Goal: Information Seeking & Learning: Check status

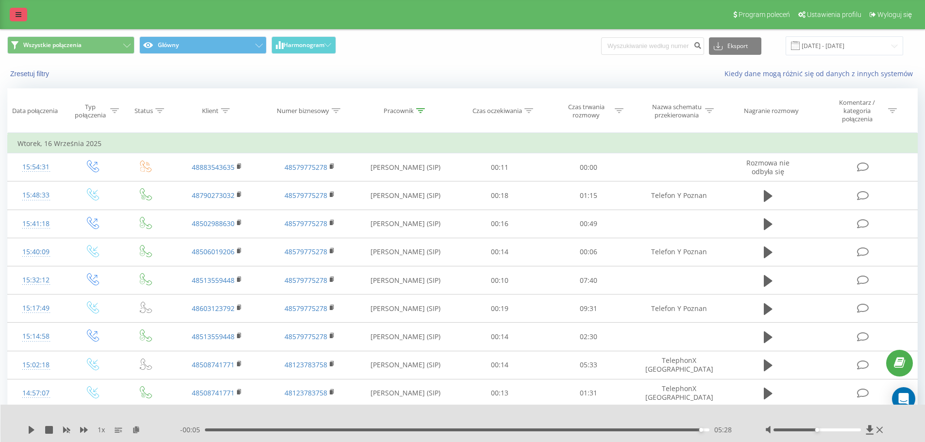
click at [19, 11] on link at bounding box center [18, 15] width 17 height 14
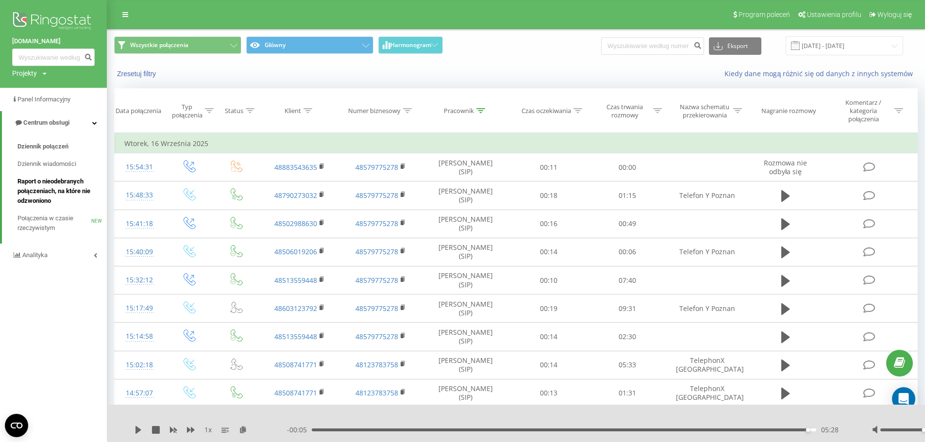
click at [64, 186] on span "Raport o nieodebranych połączeniach, na które nie odzwoniono" at bounding box center [59, 191] width 84 height 29
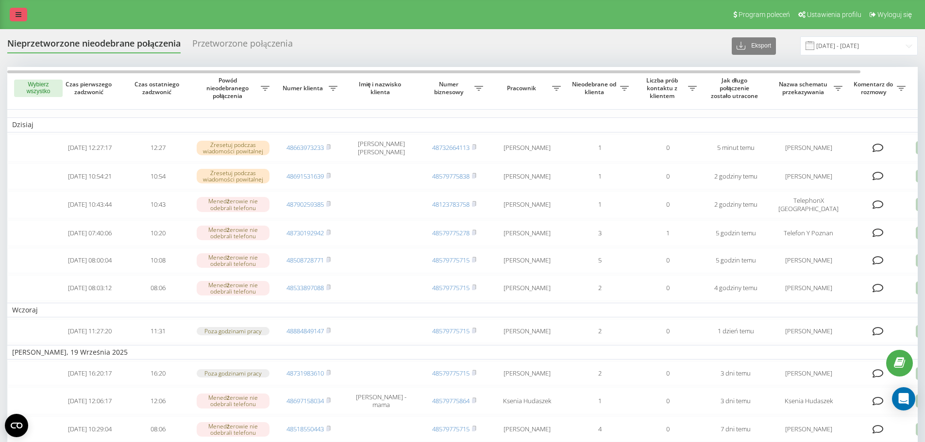
click at [16, 16] on icon at bounding box center [19, 14] width 6 height 7
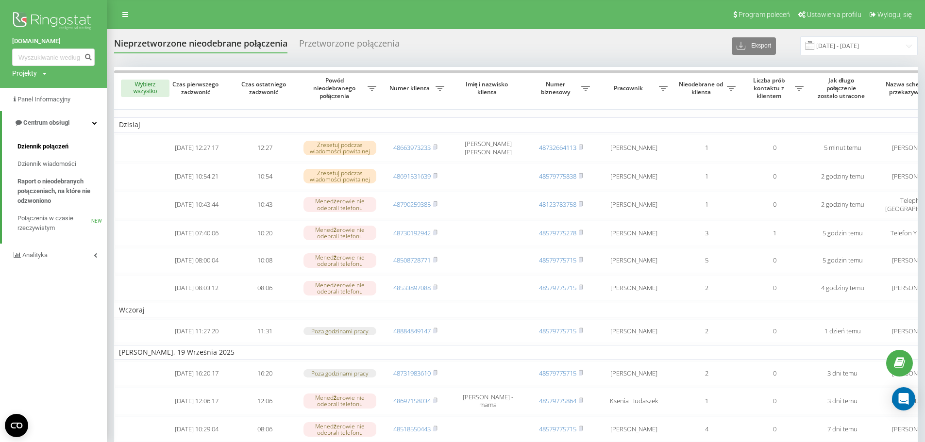
click at [50, 145] on span "Dziennik połączeń" at bounding box center [42, 147] width 51 height 10
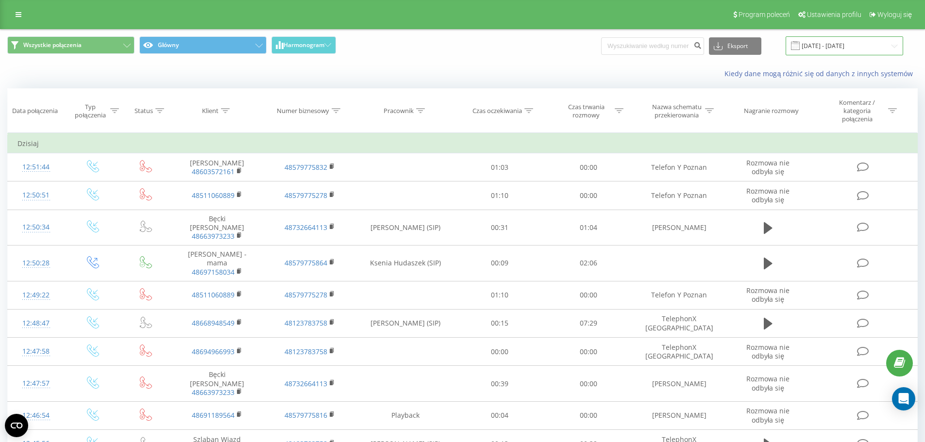
click at [821, 46] on input "[DATE] - [DATE]" at bounding box center [845, 45] width 118 height 19
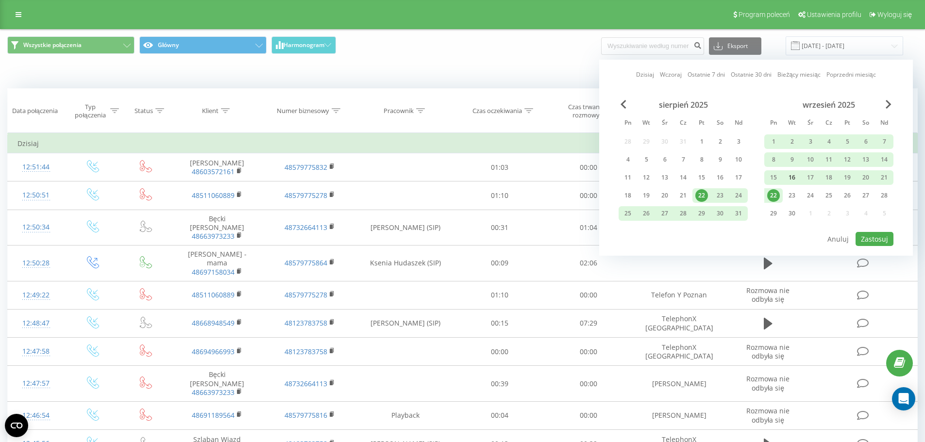
click at [799, 177] on div "16" at bounding box center [792, 177] width 18 height 15
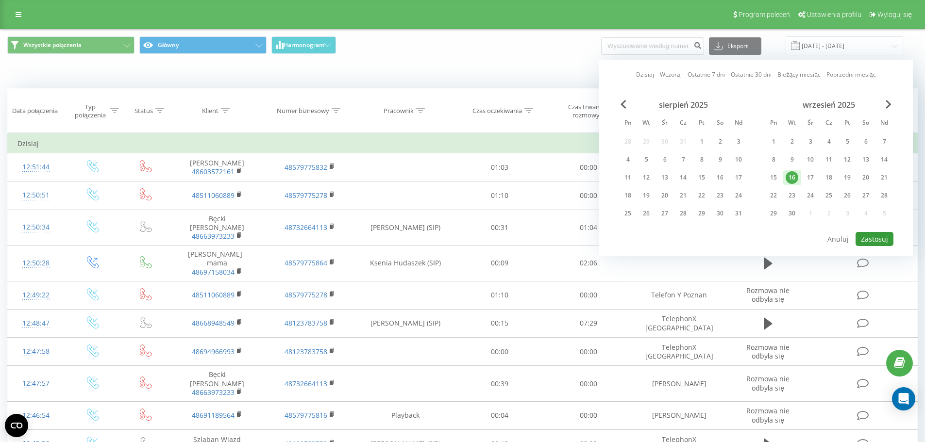
click at [879, 239] on button "Zastosuj" at bounding box center [875, 239] width 38 height 14
type input "16.09.2025 - 16.09.2025"
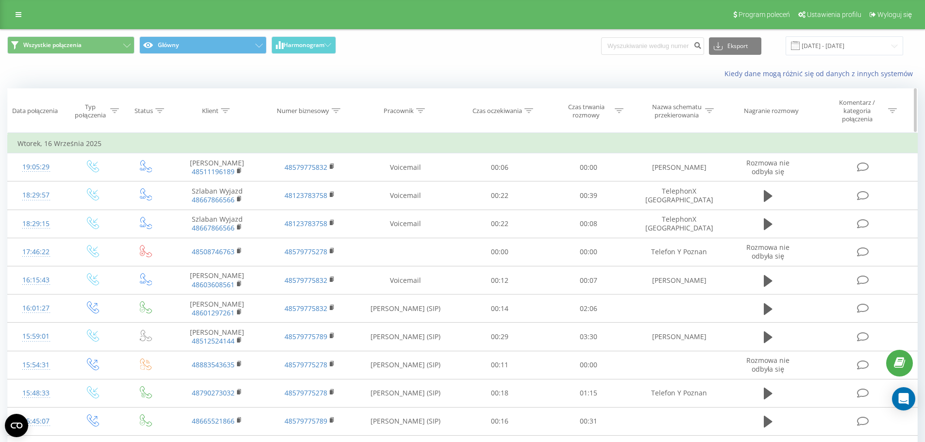
click at [420, 113] on icon at bounding box center [420, 110] width 9 height 5
click at [391, 180] on input "text" at bounding box center [405, 184] width 85 height 17
type input "emilia"
click button "OK" at bounding box center [425, 204] width 41 height 12
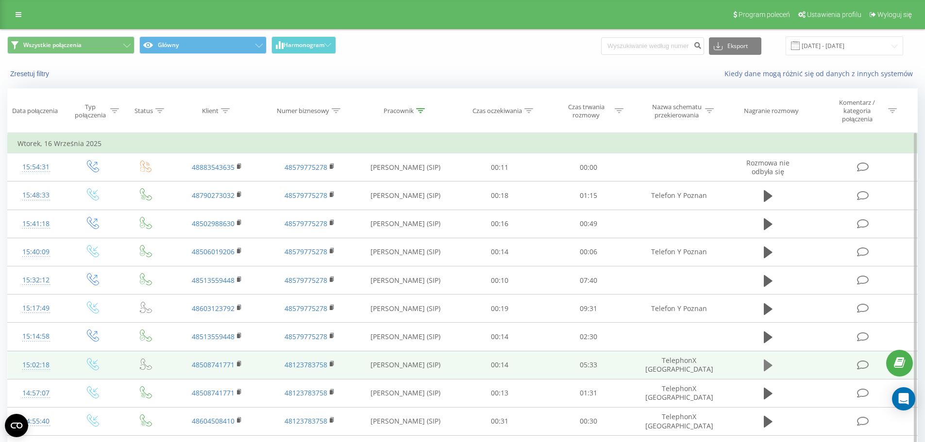
click at [768, 363] on icon at bounding box center [768, 366] width 9 height 12
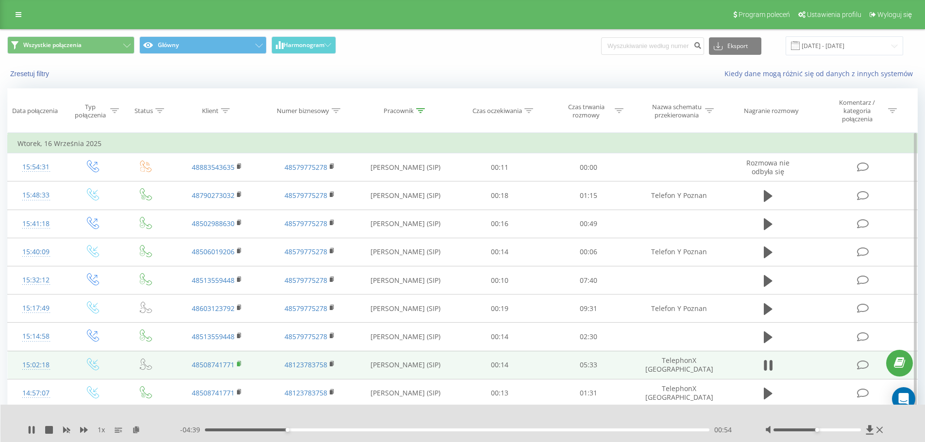
click at [238, 365] on rect at bounding box center [238, 364] width 3 height 4
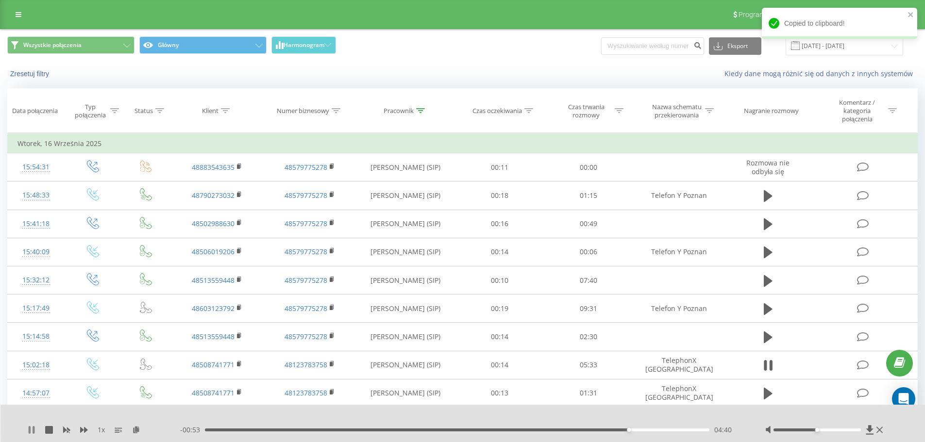
click at [28, 433] on icon at bounding box center [32, 430] width 8 height 8
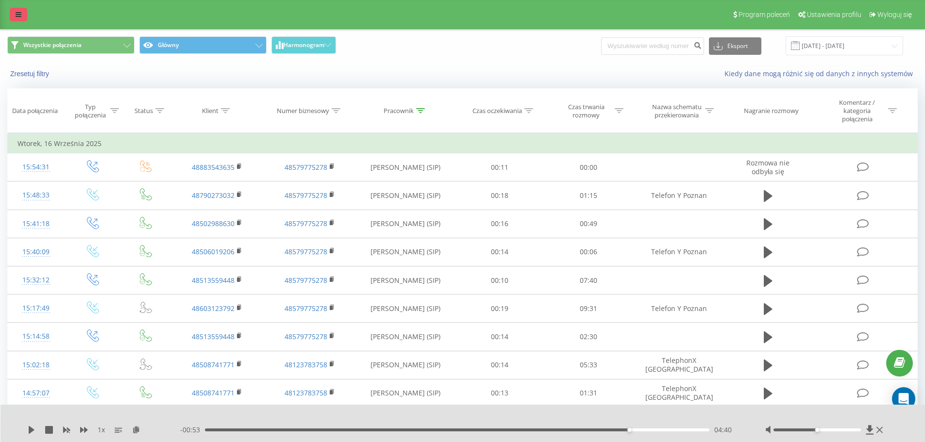
drag, startPoint x: 30, startPoint y: 23, endPoint x: 11, endPoint y: 16, distance: 20.7
click at [30, 23] on div "Program poleceń Ustawienia profilu Wyloguj się" at bounding box center [462, 14] width 925 height 29
click at [11, 15] on link at bounding box center [18, 15] width 17 height 14
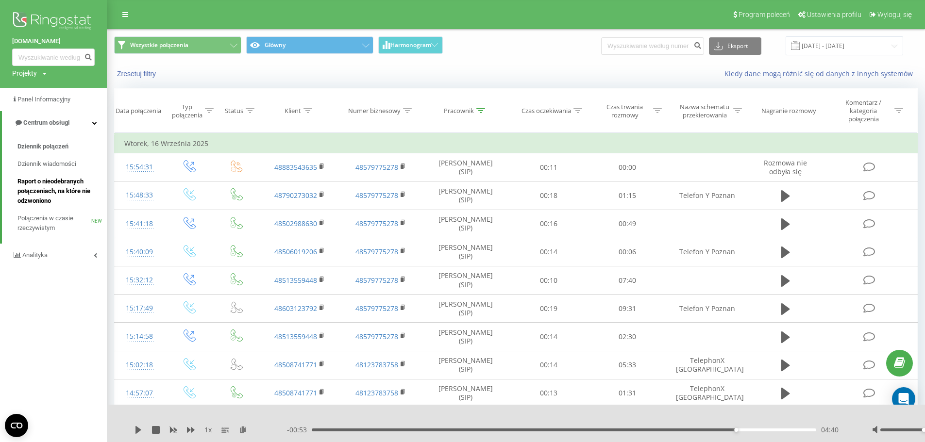
click at [62, 192] on span "Raport o nieodebranych połączeniach, na które nie odzwoniono" at bounding box center [59, 191] width 84 height 29
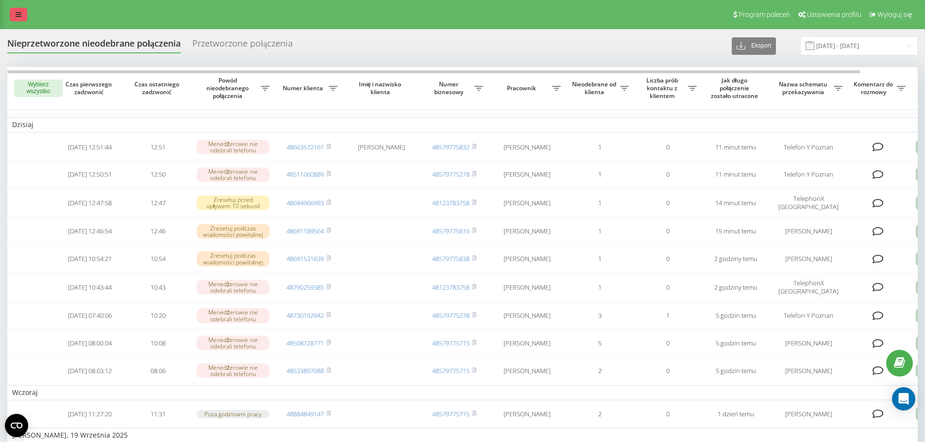
click at [17, 16] on icon at bounding box center [19, 14] width 6 height 7
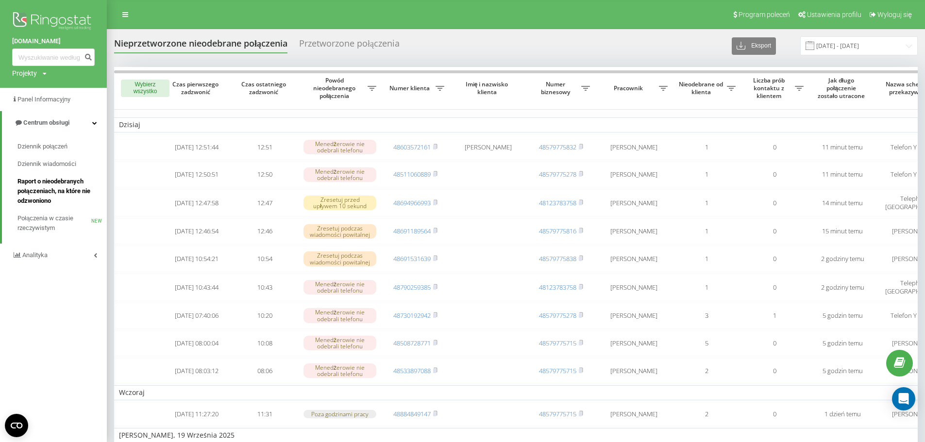
click at [33, 183] on span "Raport o nieodebranych połączeniach, na które nie odzwoniono" at bounding box center [59, 191] width 84 height 29
click at [44, 143] on span "Dziennik połączeń" at bounding box center [42, 147] width 51 height 10
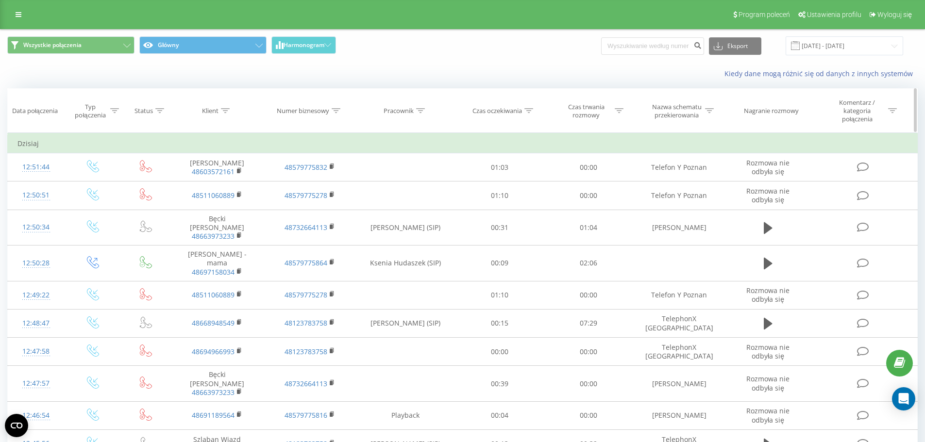
click at [420, 114] on div at bounding box center [420, 111] width 9 height 8
click at [383, 186] on input "text" at bounding box center [405, 184] width 85 height 17
click button "OK" at bounding box center [425, 204] width 41 height 12
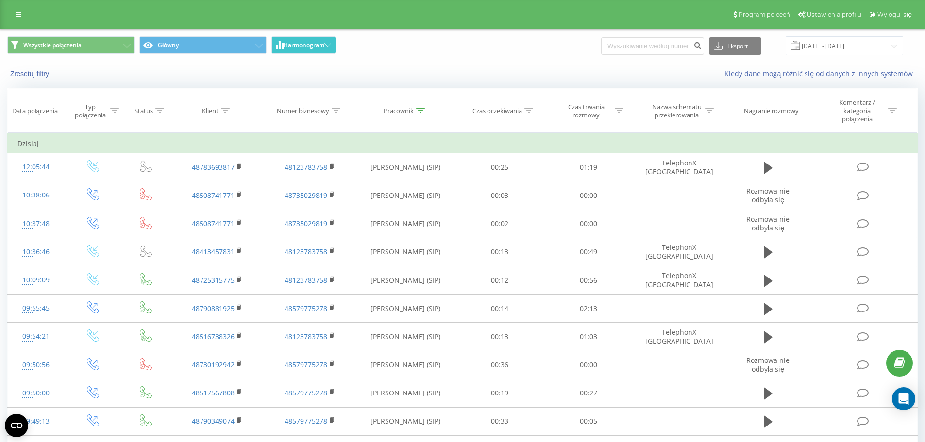
click at [321, 46] on span "Harmonogram" at bounding box center [304, 45] width 41 height 7
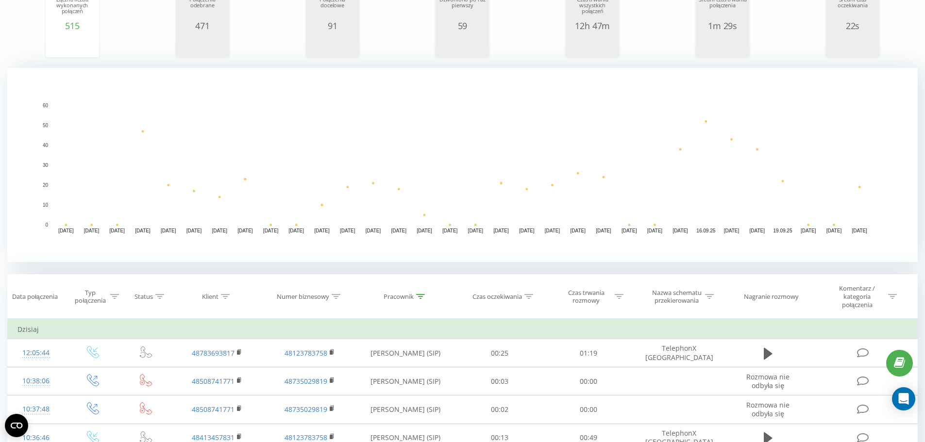
scroll to position [146, 0]
click at [419, 294] on icon at bounding box center [420, 295] width 9 height 5
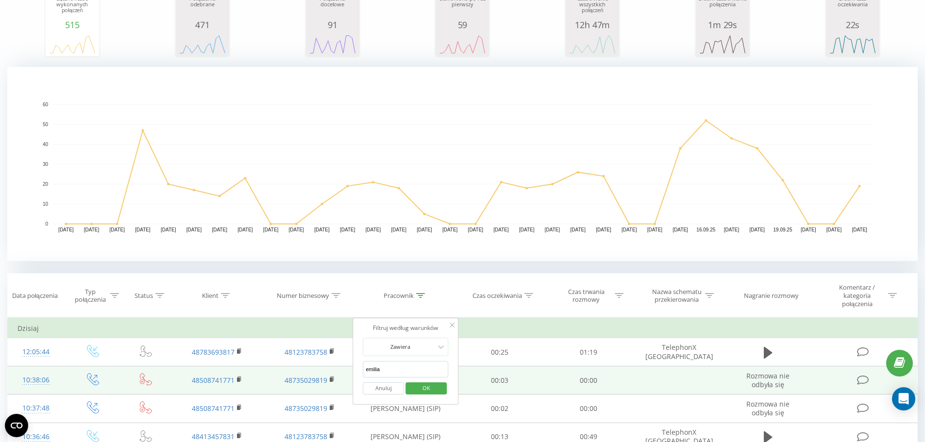
drag, startPoint x: 410, startPoint y: 369, endPoint x: 331, endPoint y: 369, distance: 79.1
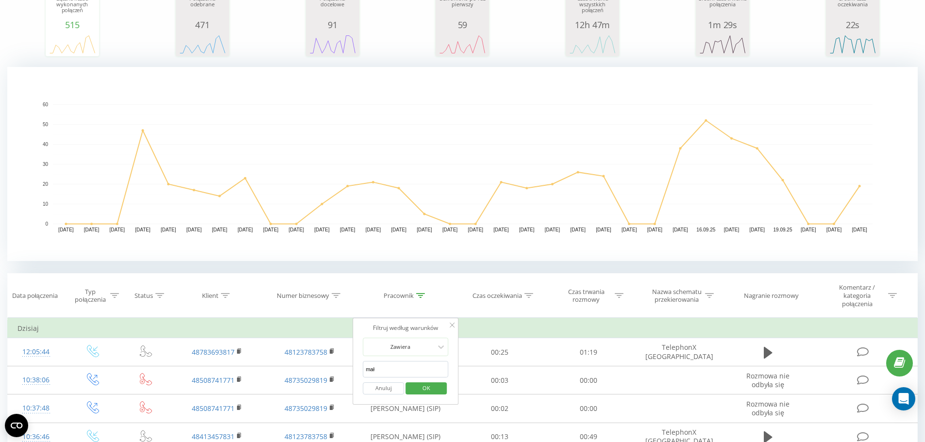
type input "małgorzata"
click at [428, 387] on span "OK" at bounding box center [426, 388] width 27 height 15
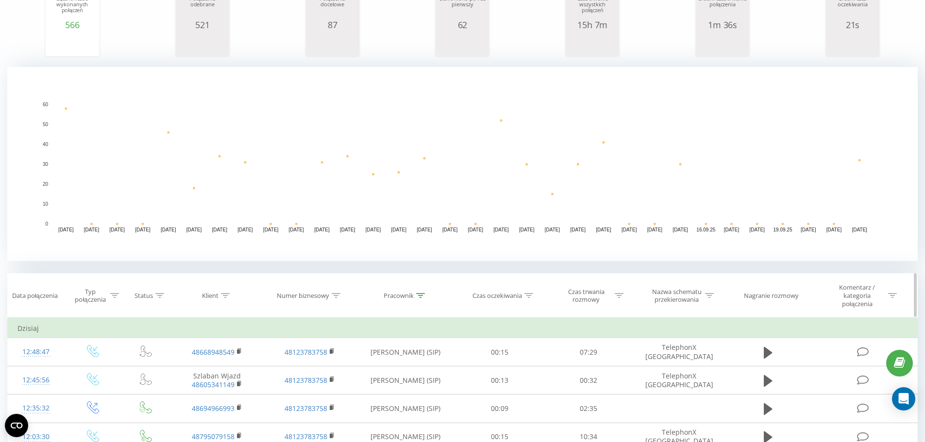
click at [227, 299] on div at bounding box center [225, 296] width 9 height 8
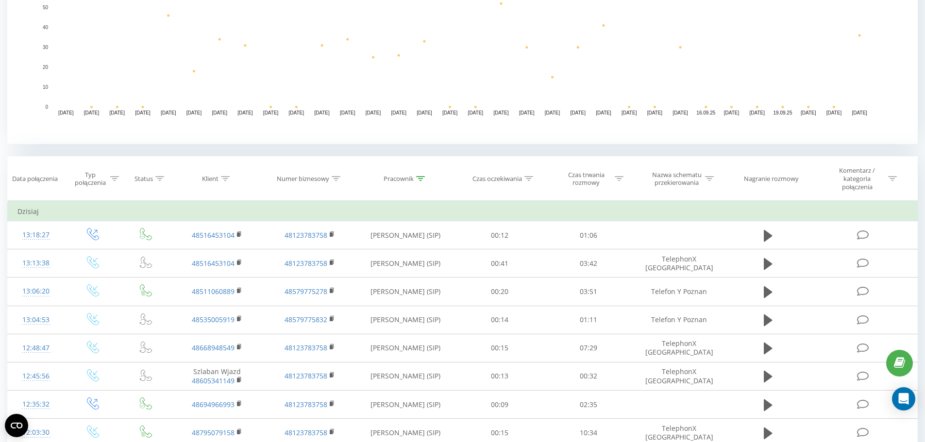
scroll to position [291, 0]
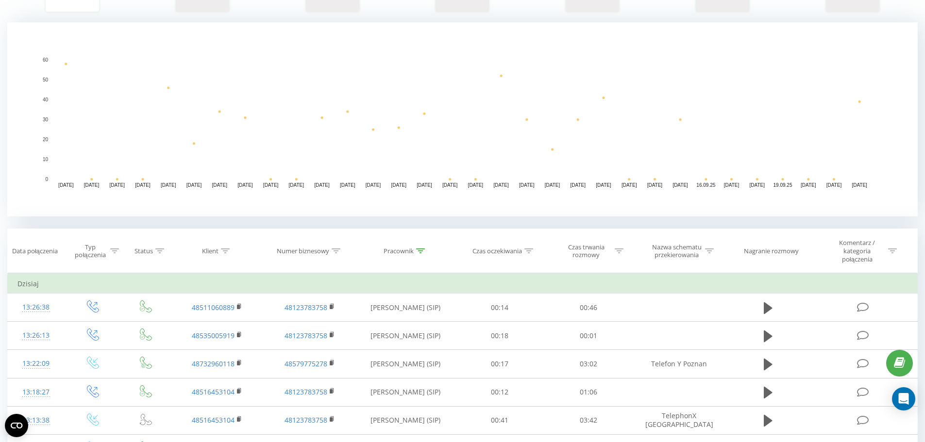
scroll to position [243, 0]
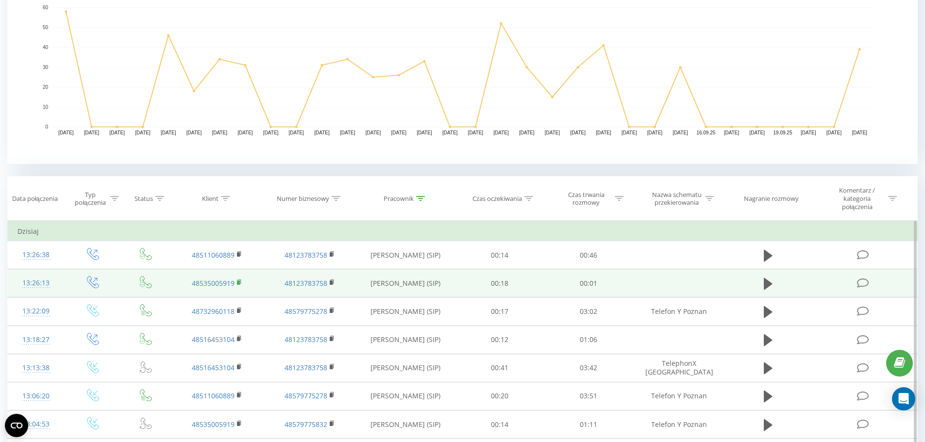
click at [238, 282] on rect at bounding box center [238, 283] width 3 height 4
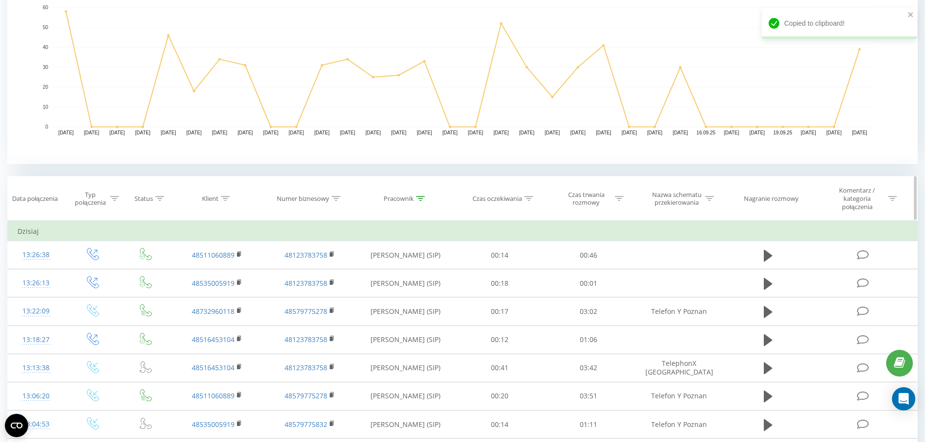
click at [227, 200] on icon at bounding box center [225, 198] width 9 height 5
click at [212, 275] on input "text" at bounding box center [217, 272] width 85 height 17
paste input "48535005919"
type input "48535005919"
click button "OK" at bounding box center [237, 292] width 41 height 12
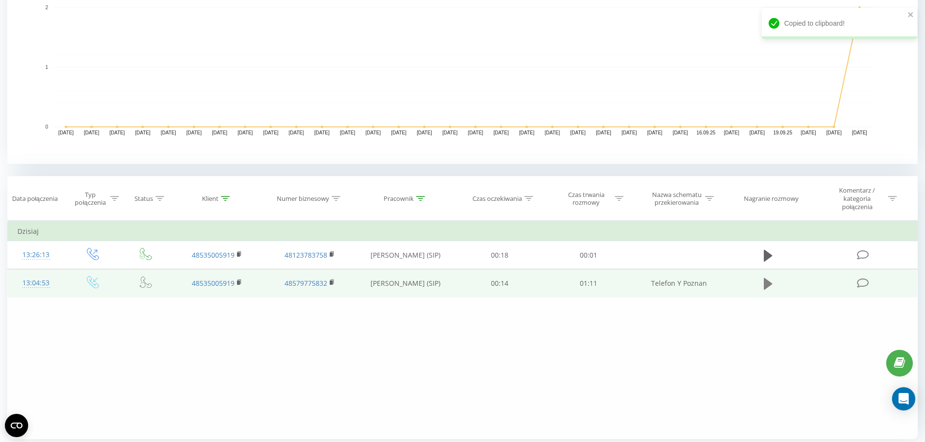
click at [764, 286] on icon at bounding box center [768, 284] width 9 height 12
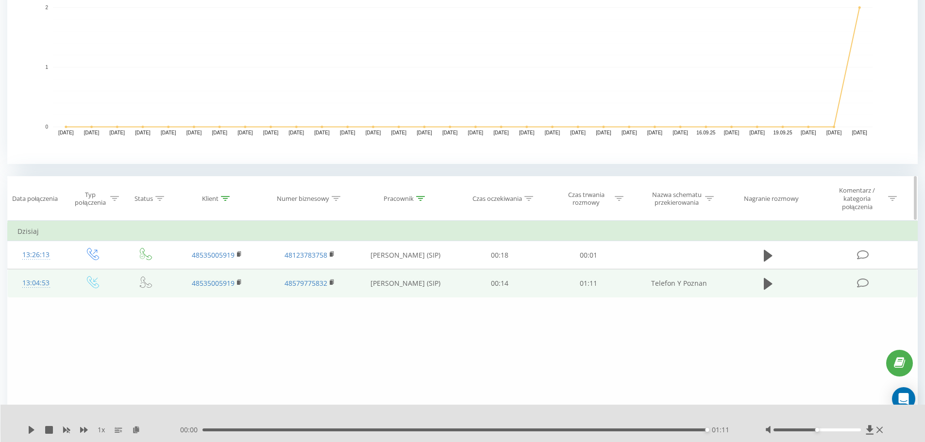
click at [220, 200] on div "Klient" at bounding box center [216, 199] width 28 height 8
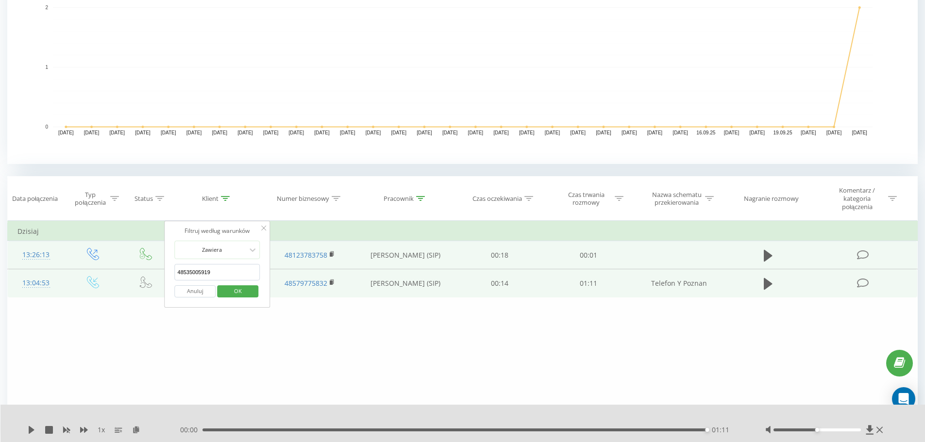
drag, startPoint x: 236, startPoint y: 272, endPoint x: 147, endPoint y: 268, distance: 89.4
click at [147, 268] on table "Filtruj według warunków Jest równe Wprowadź wartość Anuluj OK Filtruj według wa…" at bounding box center [462, 259] width 910 height 77
click button "OK" at bounding box center [237, 292] width 41 height 12
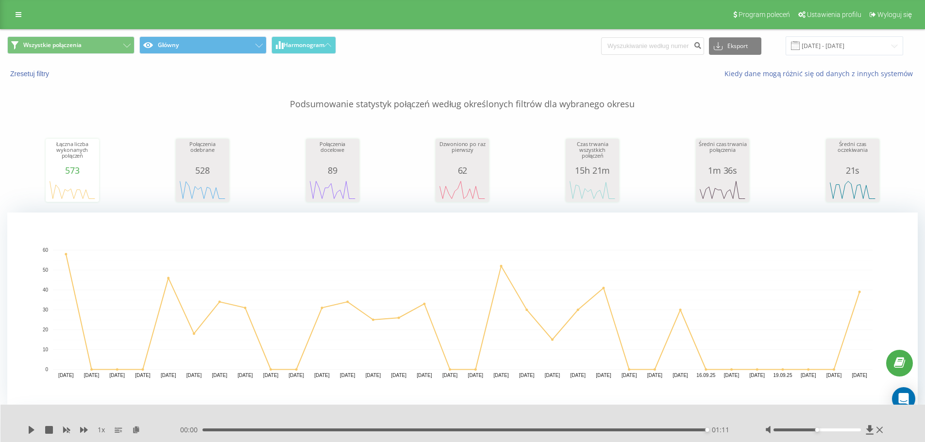
click at [10, 7] on div "Program poleceń Ustawienia profilu Wyloguj się" at bounding box center [462, 14] width 925 height 29
click at [11, 14] on link at bounding box center [18, 15] width 17 height 14
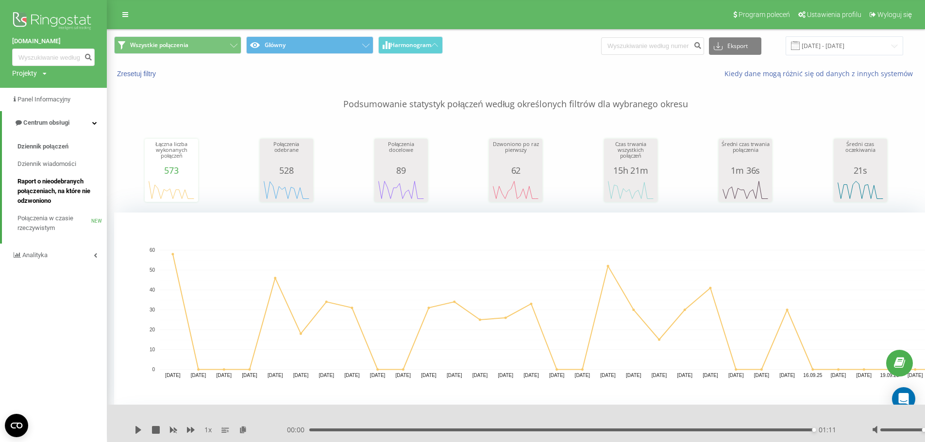
click at [48, 189] on span "Raport o nieodebranych połączeniach, na które nie odzwoniono" at bounding box center [59, 191] width 84 height 29
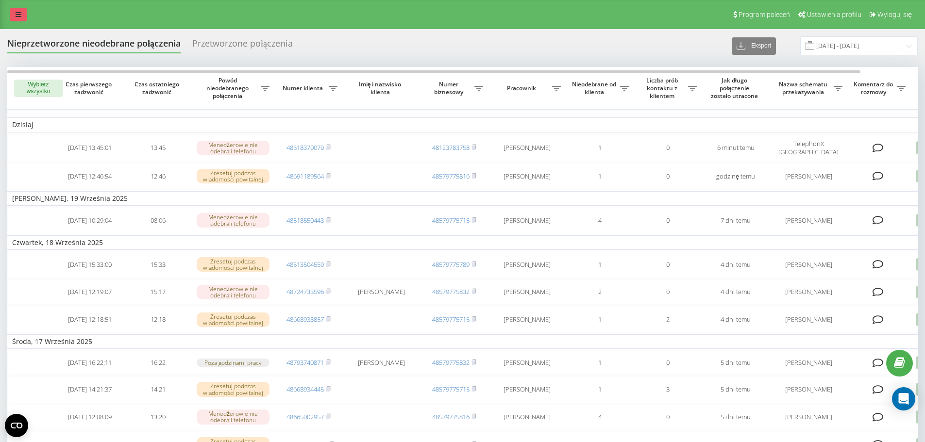
click at [12, 18] on link at bounding box center [18, 15] width 17 height 14
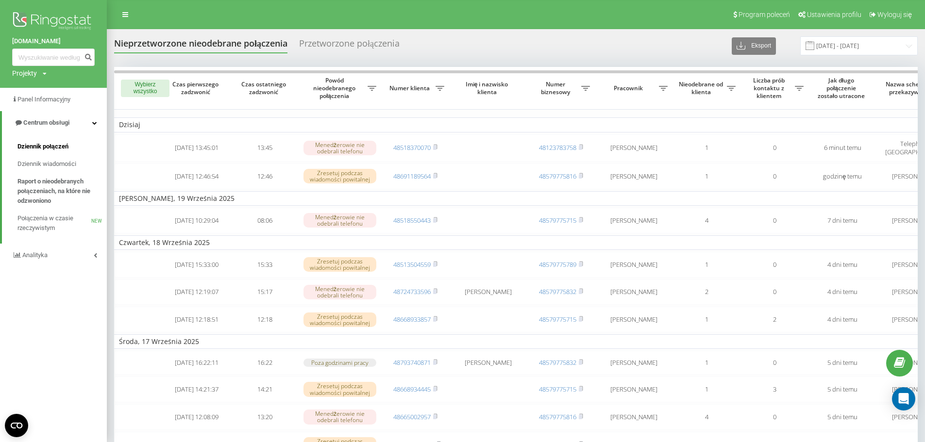
click at [55, 149] on span "Dziennik połączeń" at bounding box center [42, 147] width 51 height 10
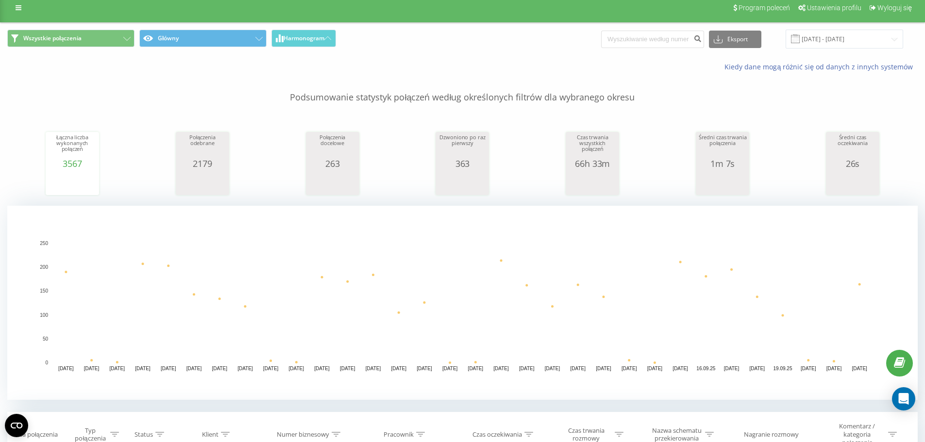
scroll to position [194, 0]
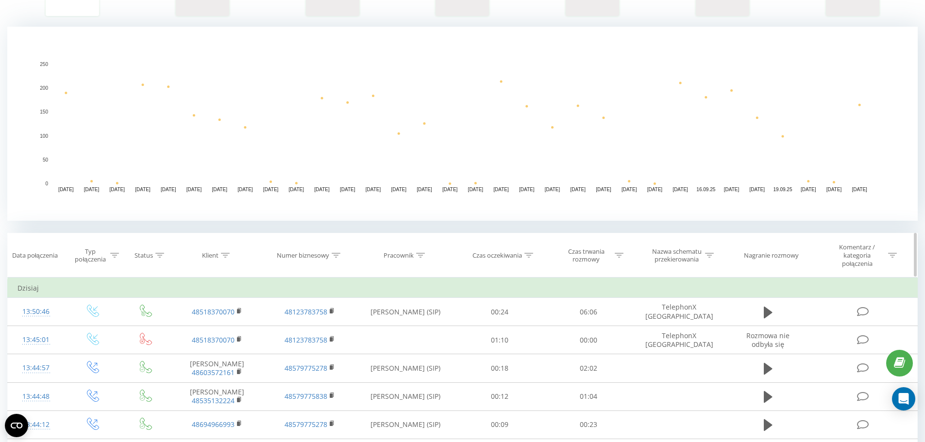
scroll to position [194, 0]
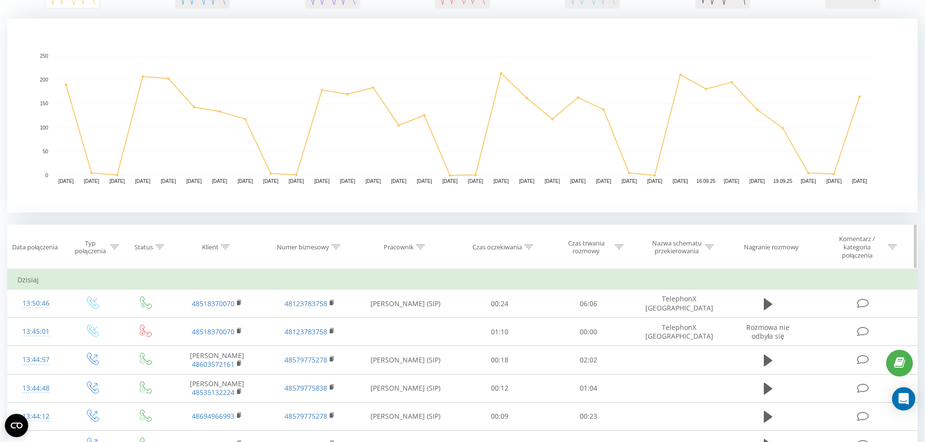
click at [414, 250] on div "Pracownik" at bounding box center [399, 247] width 30 height 8
click at [420, 247] on icon at bounding box center [420, 247] width 9 height 5
click at [394, 320] on input "text" at bounding box center [405, 321] width 85 height 17
click at [416, 340] on span "OK" at bounding box center [426, 339] width 27 height 15
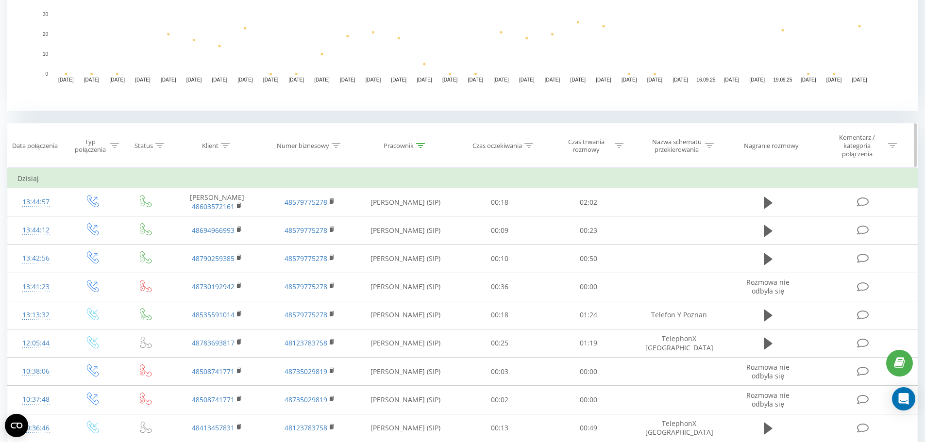
scroll to position [291, 0]
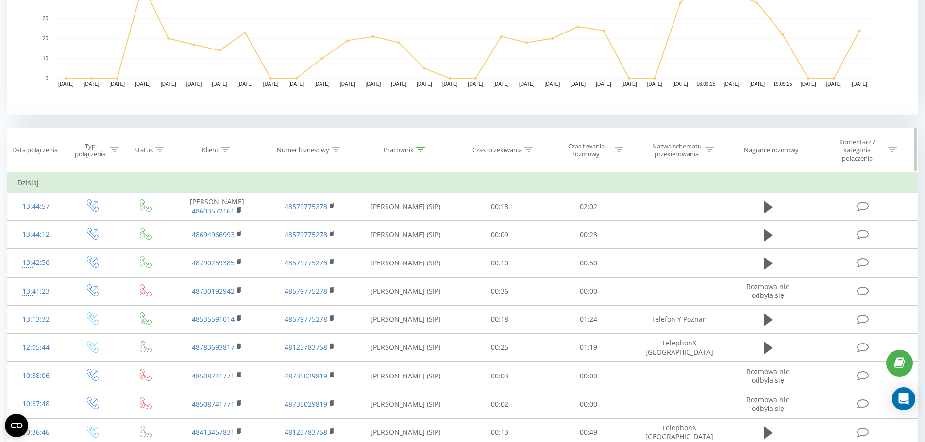
click at [113, 150] on icon at bounding box center [114, 150] width 9 height 5
click at [97, 224] on div "Wprowadź wartość" at bounding box center [87, 225] width 69 height 8
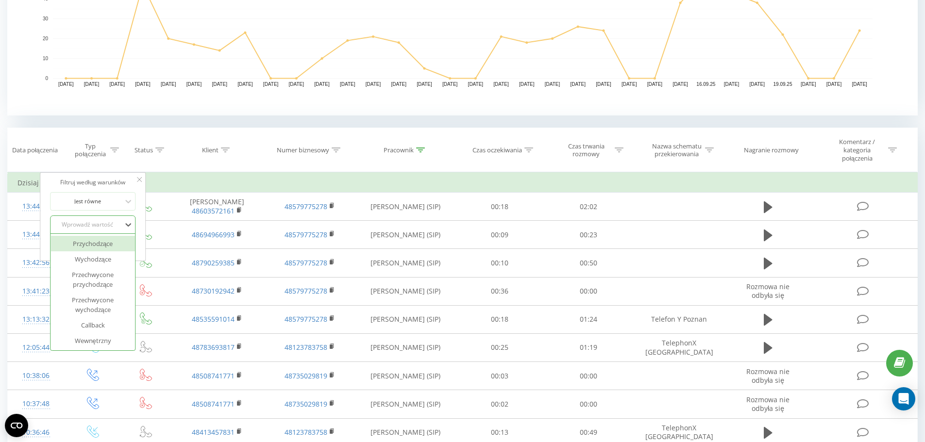
click at [100, 243] on div "Przychodzące" at bounding box center [92, 244] width 84 height 16
click at [107, 247] on span "OK" at bounding box center [113, 244] width 27 height 15
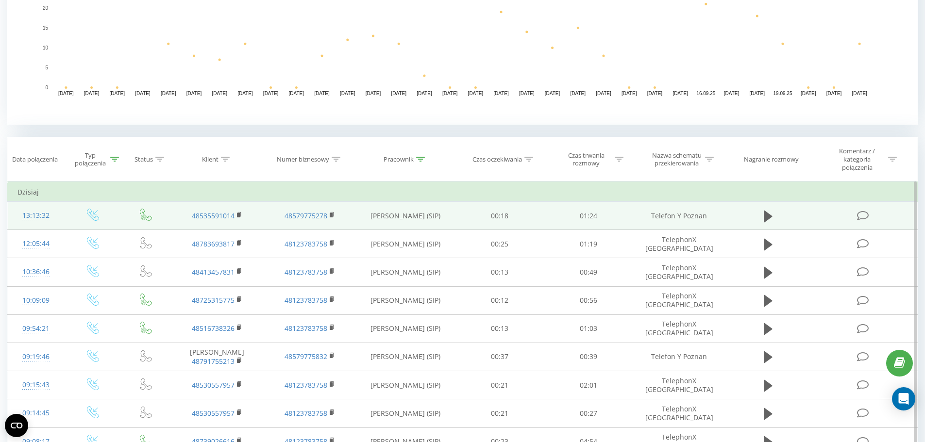
scroll to position [379, 0]
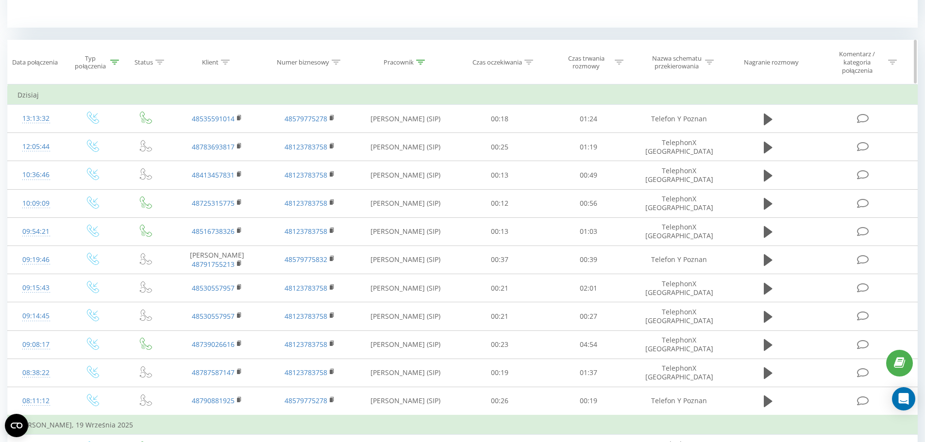
click at [421, 60] on icon at bounding box center [420, 62] width 9 height 5
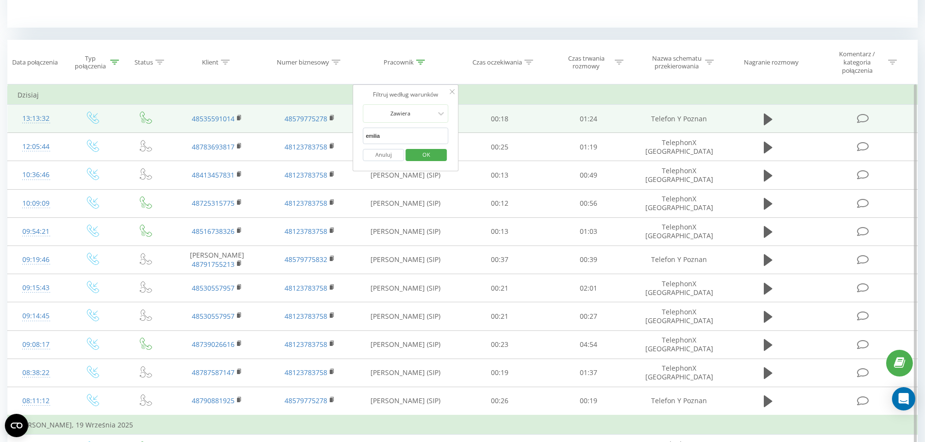
drag, startPoint x: 392, startPoint y: 137, endPoint x: 327, endPoint y: 130, distance: 66.0
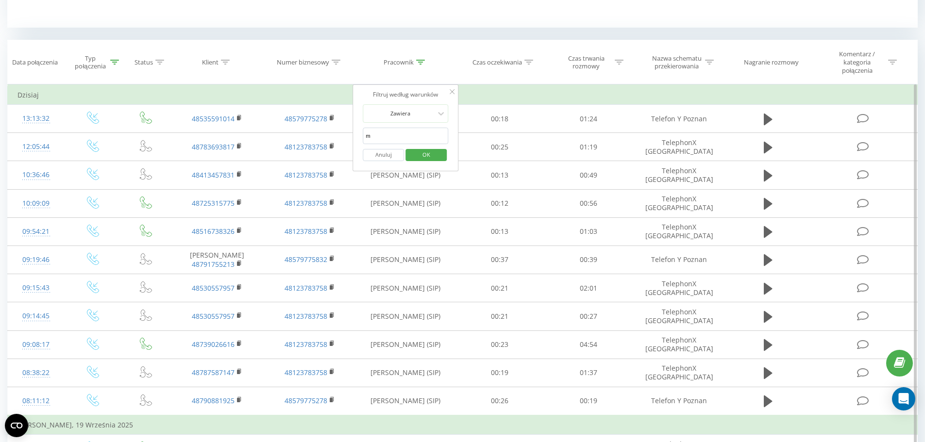
type input "[PERSON_NAME]"
click at [422, 158] on span "OK" at bounding box center [426, 154] width 27 height 15
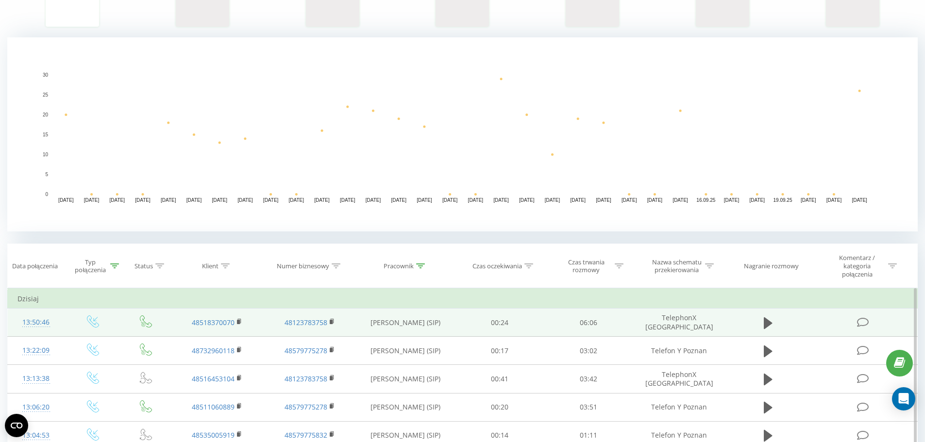
scroll to position [56, 0]
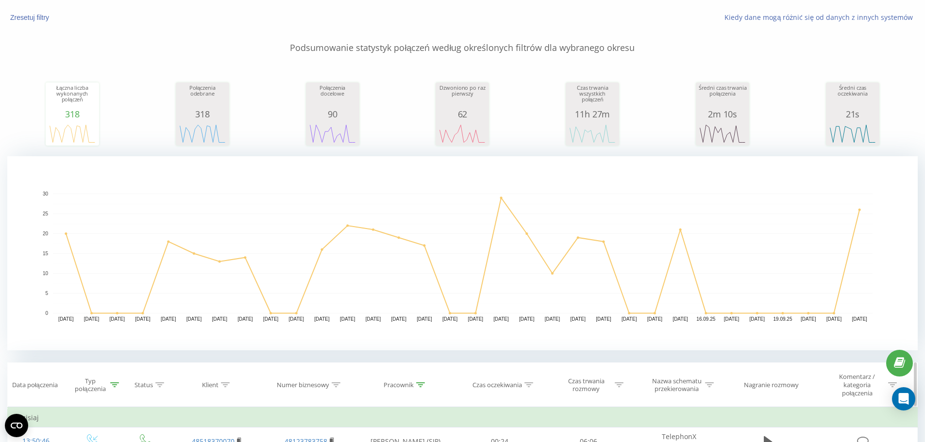
click at [618, 388] on div at bounding box center [619, 385] width 9 height 8
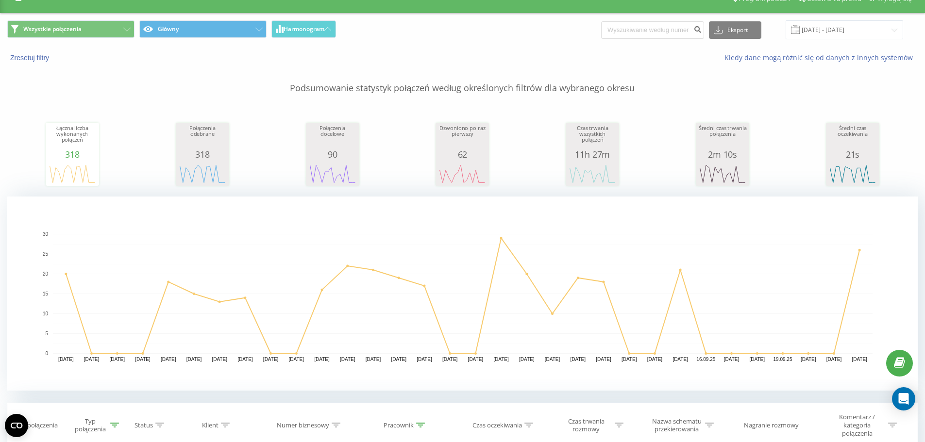
scroll to position [8, 0]
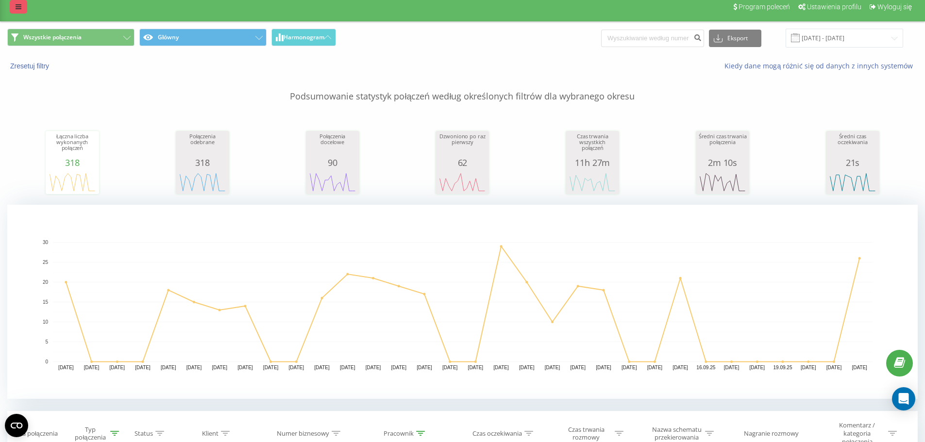
click at [15, 13] on link at bounding box center [18, 7] width 17 height 14
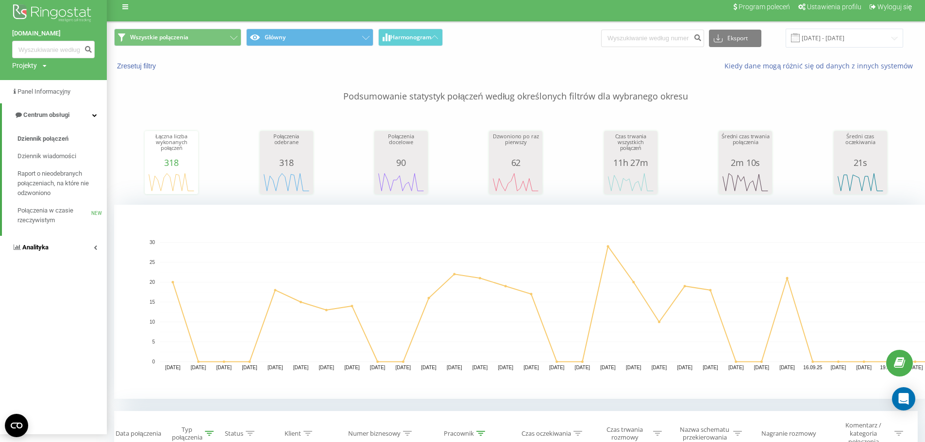
click at [42, 249] on span "Analityka" at bounding box center [35, 247] width 26 height 7
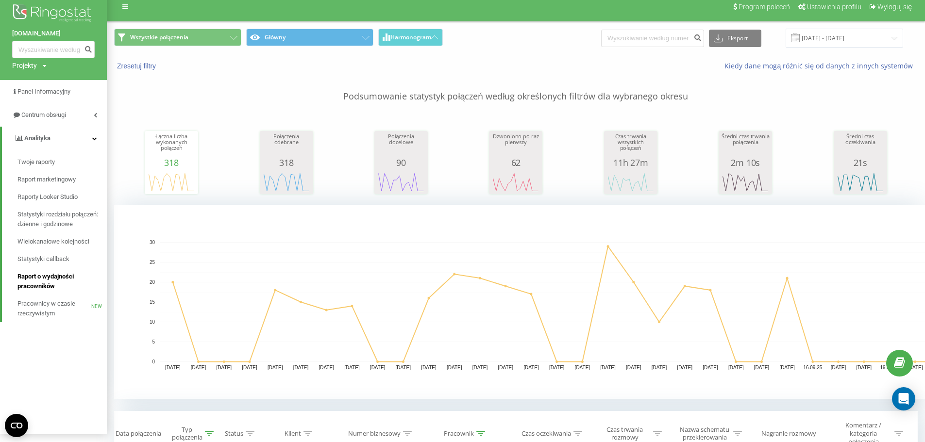
click at [51, 278] on span "Raport o wydajności pracowników" at bounding box center [59, 281] width 84 height 19
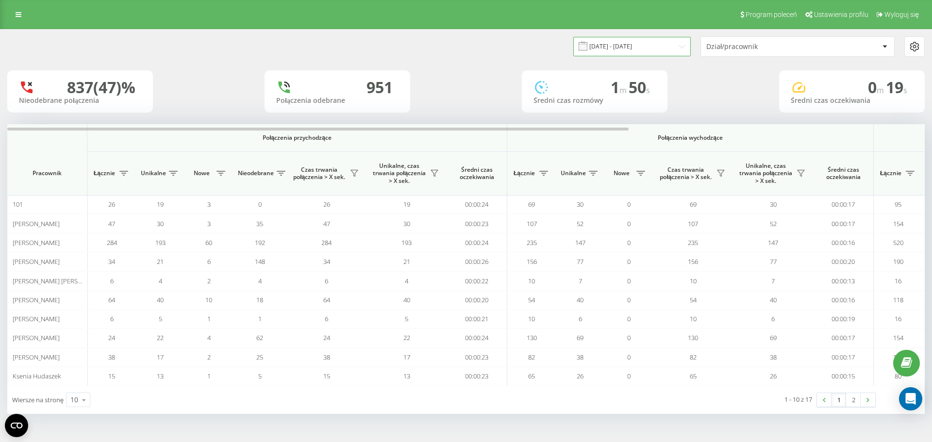
click at [683, 46] on input "[DATE] - [DATE]" at bounding box center [632, 46] width 118 height 19
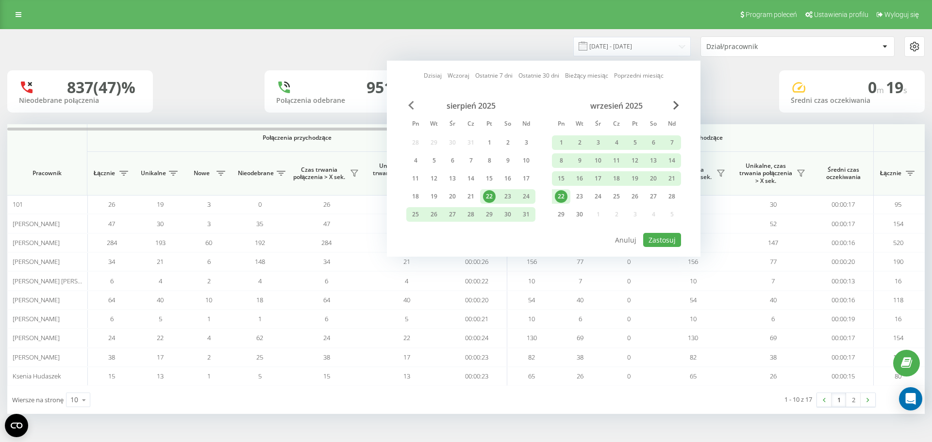
click at [409, 107] on span "Previous Month" at bounding box center [411, 105] width 6 height 9
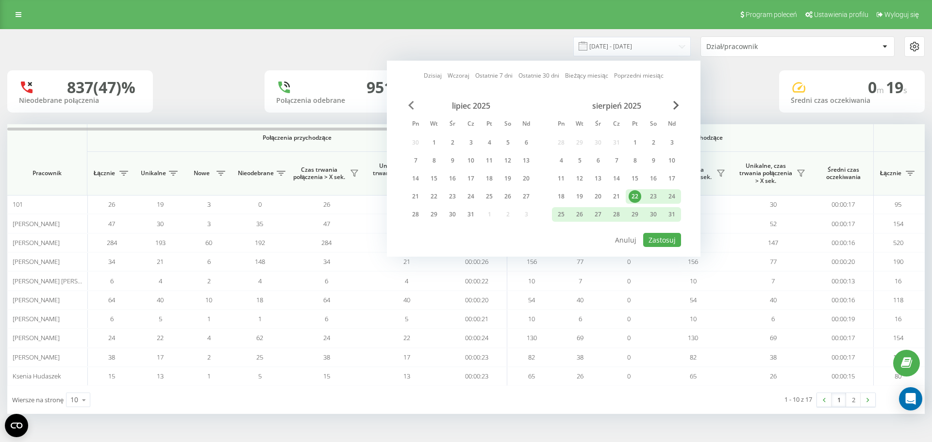
click at [409, 107] on span "Previous Month" at bounding box center [411, 105] width 6 height 9
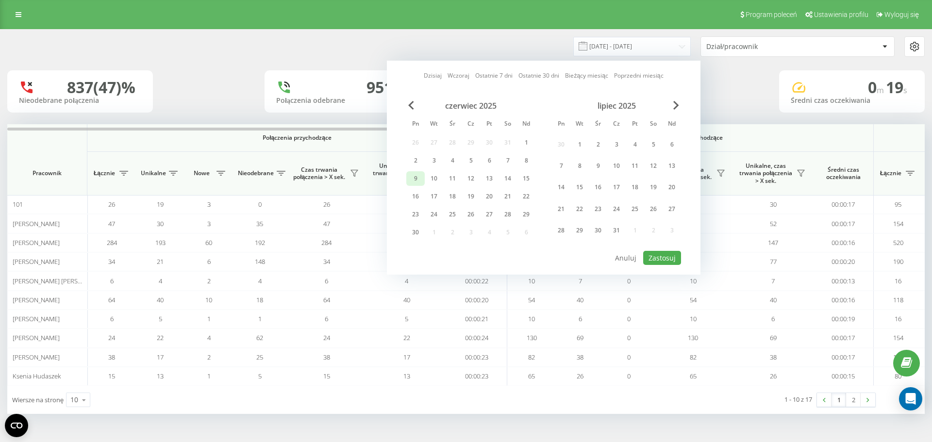
click at [413, 175] on div "9" at bounding box center [415, 178] width 13 height 13
click at [676, 105] on span "Next Month" at bounding box center [676, 105] width 6 height 9
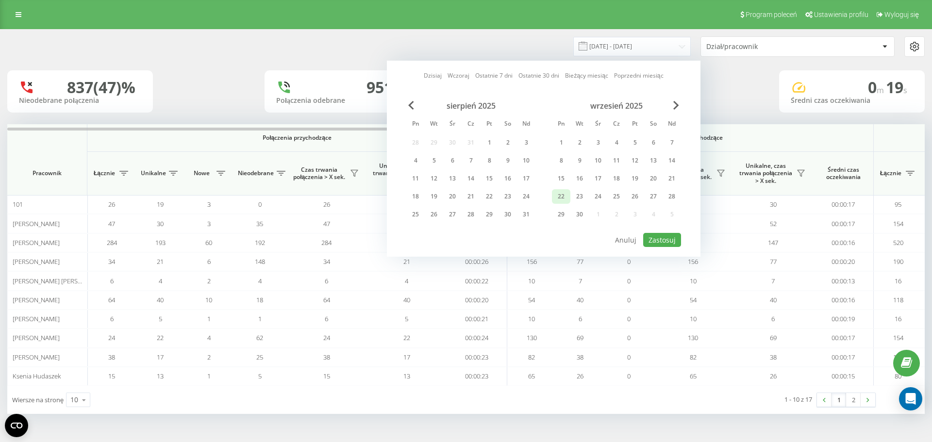
click at [564, 195] on div "22" at bounding box center [561, 196] width 13 height 13
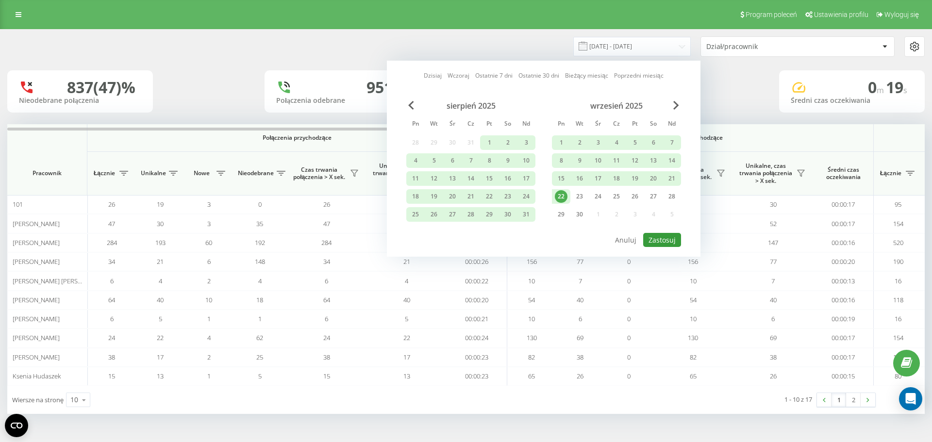
click at [655, 240] on button "Zastosuj" at bounding box center [662, 240] width 38 height 14
type input "09.06.2025 - 22.09.2025"
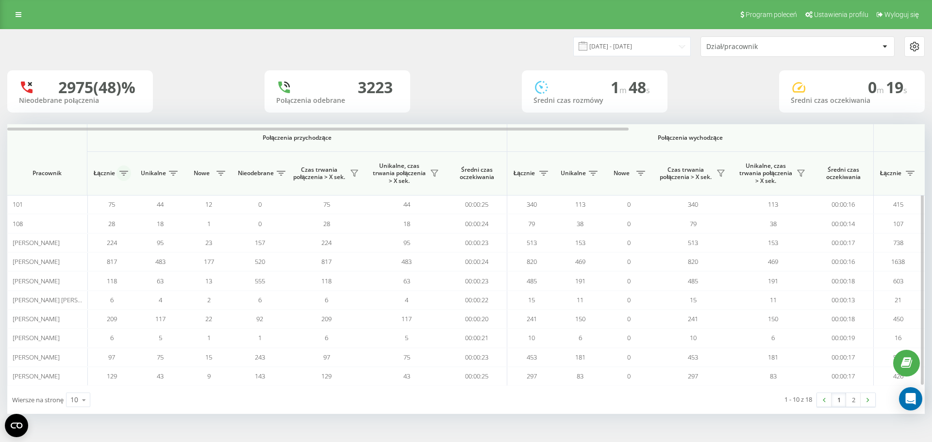
click at [121, 172] on icon at bounding box center [123, 173] width 9 height 5
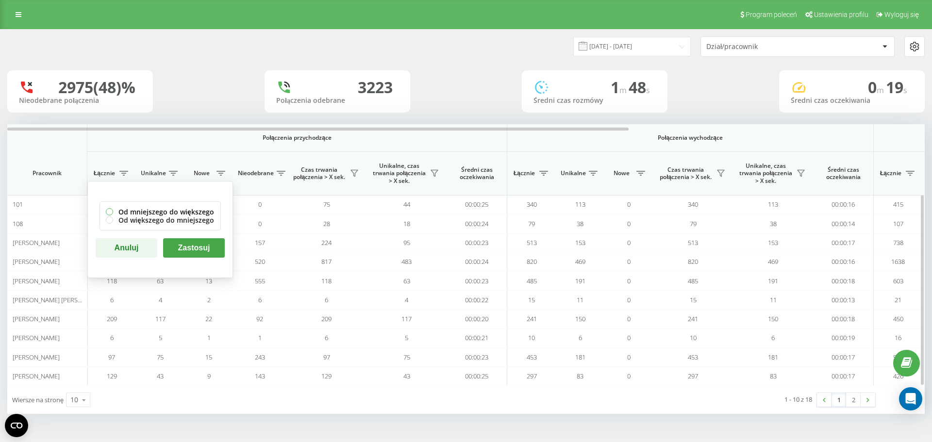
click at [111, 213] on label "Od mniejszego do większego" at bounding box center [160, 212] width 109 height 8
click at [130, 216] on label "Od większego do mniejszego" at bounding box center [160, 220] width 109 height 8
radio input "false"
radio input "true"
click at [175, 248] on button "Zastosuj" at bounding box center [194, 247] width 62 height 19
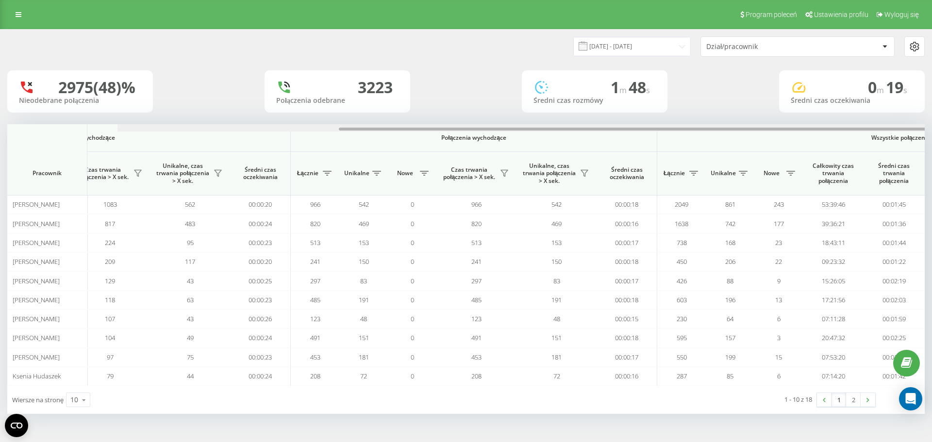
scroll to position [0, 437]
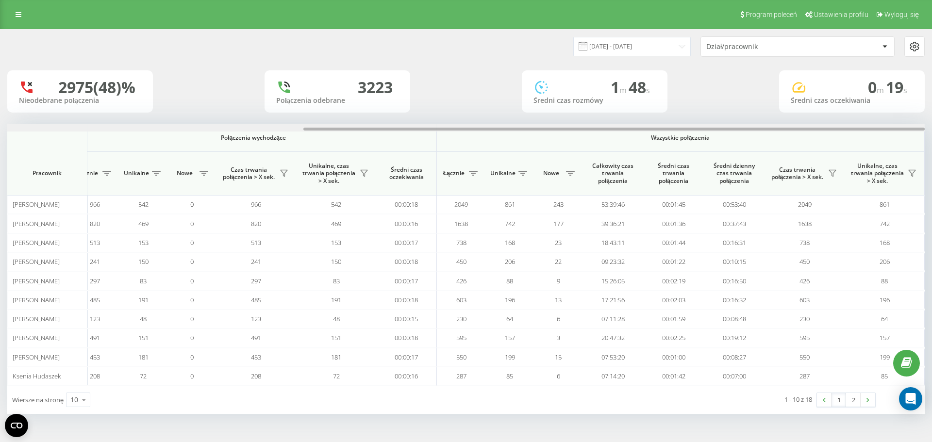
drag, startPoint x: 343, startPoint y: 131, endPoint x: 735, endPoint y: 102, distance: 393.3
click at [735, 102] on div "09.06.2025 - 22.09.2025 Dział/pracownik 2975 (48)% Nieodebrane połączenia 3223 …" at bounding box center [466, 222] width 918 height 385
click at [18, 9] on link at bounding box center [18, 15] width 17 height 14
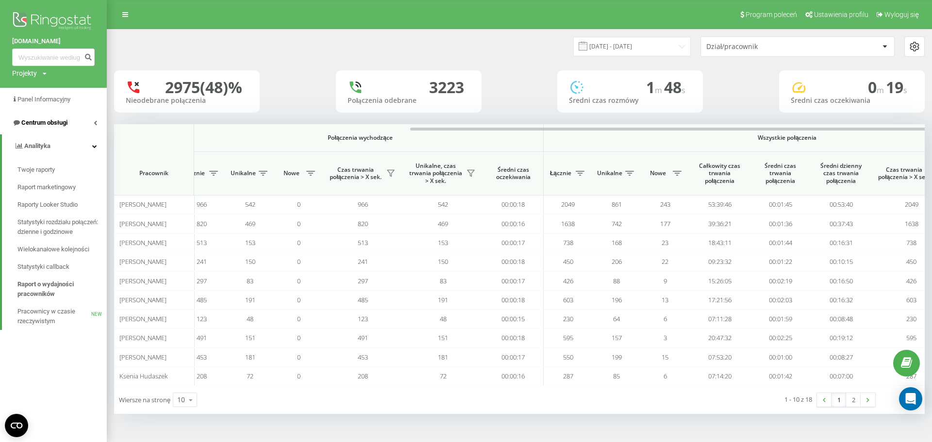
click at [74, 122] on link "Centrum obsługi" at bounding box center [53, 122] width 107 height 23
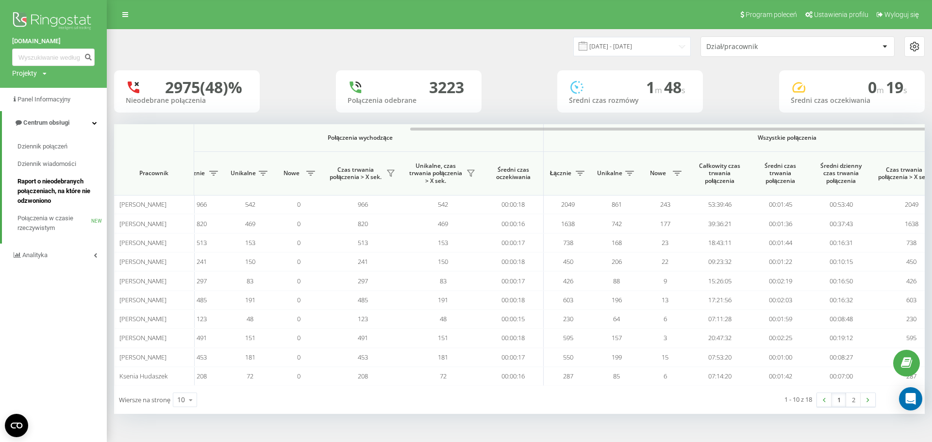
click at [73, 180] on span "Raport o nieodebranych połączeniach, na które nie odzwoniono" at bounding box center [59, 191] width 84 height 29
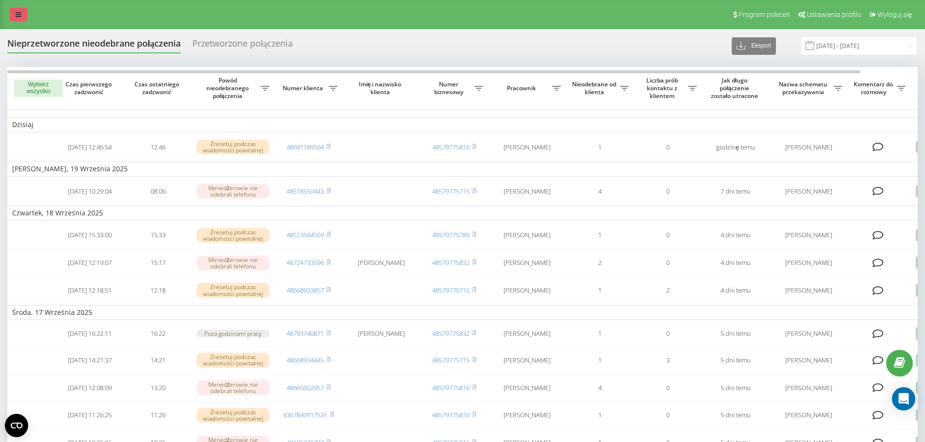
click at [22, 10] on link at bounding box center [18, 15] width 17 height 14
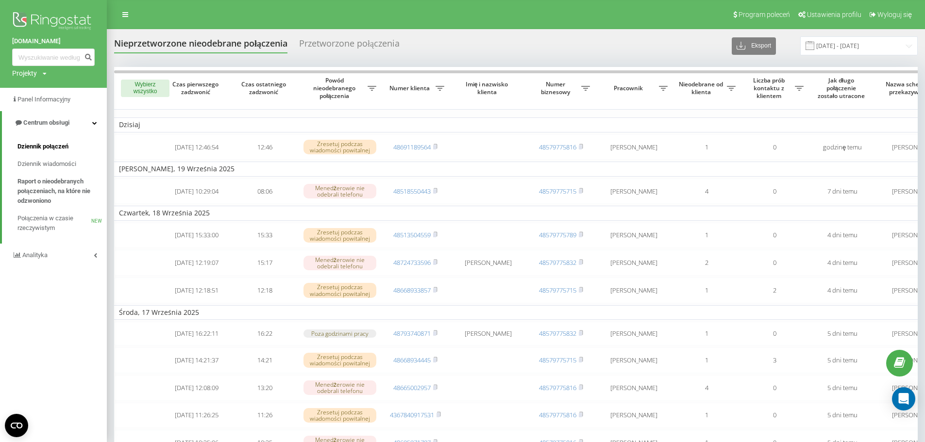
click at [74, 147] on link "Dziennik połączeń" at bounding box center [61, 146] width 89 height 17
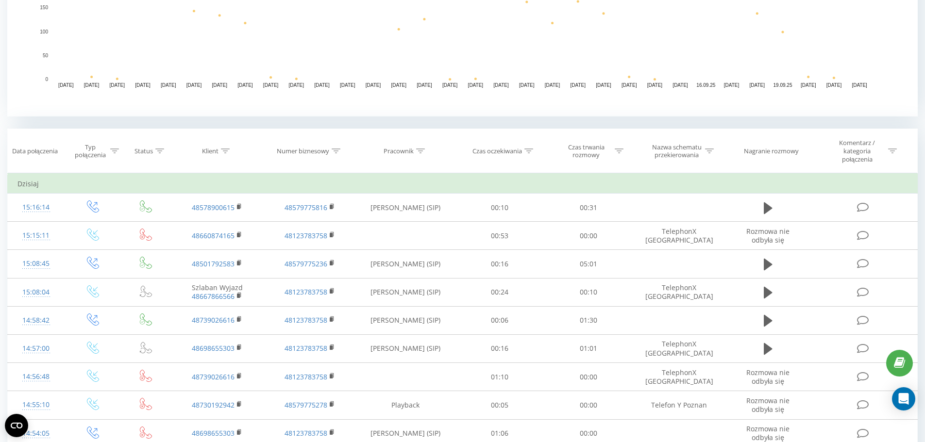
scroll to position [291, 0]
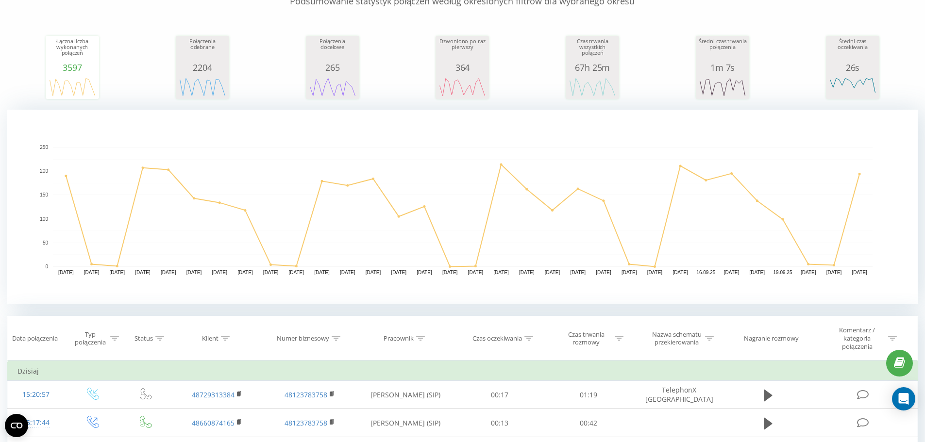
scroll to position [243, 0]
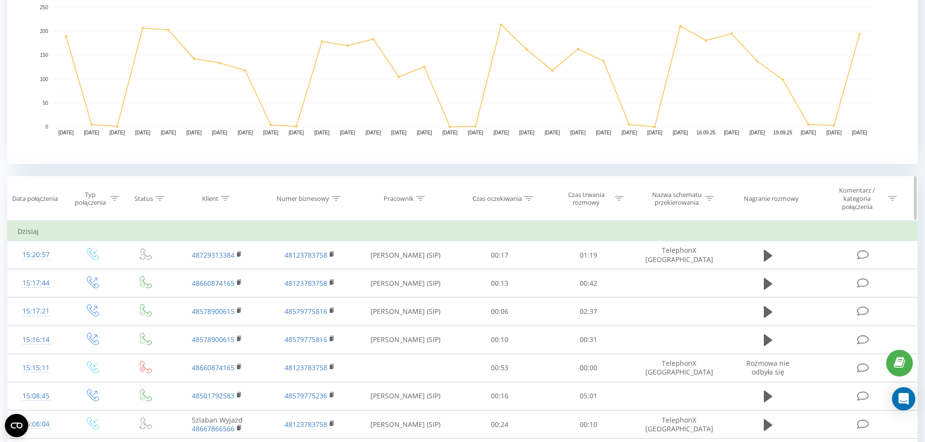
click at [419, 202] on div at bounding box center [420, 199] width 9 height 8
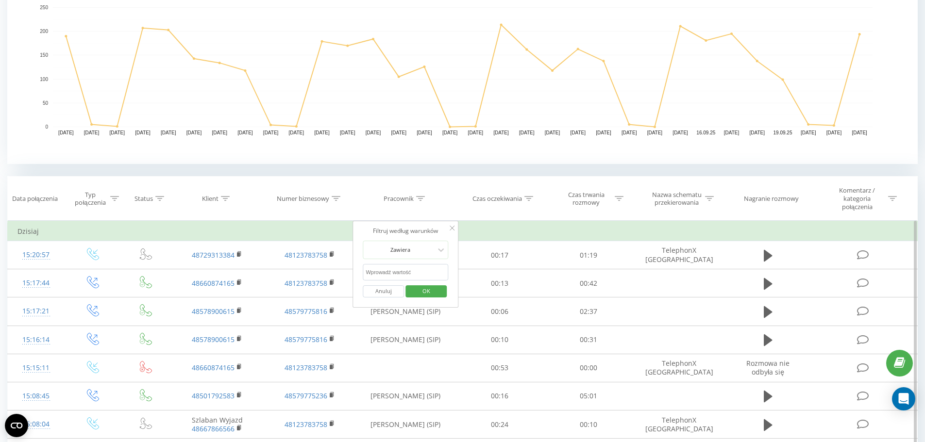
click at [385, 275] on input "text" at bounding box center [405, 272] width 85 height 17
type input "[PERSON_NAME]"
click at [410, 290] on button "OK" at bounding box center [425, 292] width 41 height 12
